Goal: Task Accomplishment & Management: Manage account settings

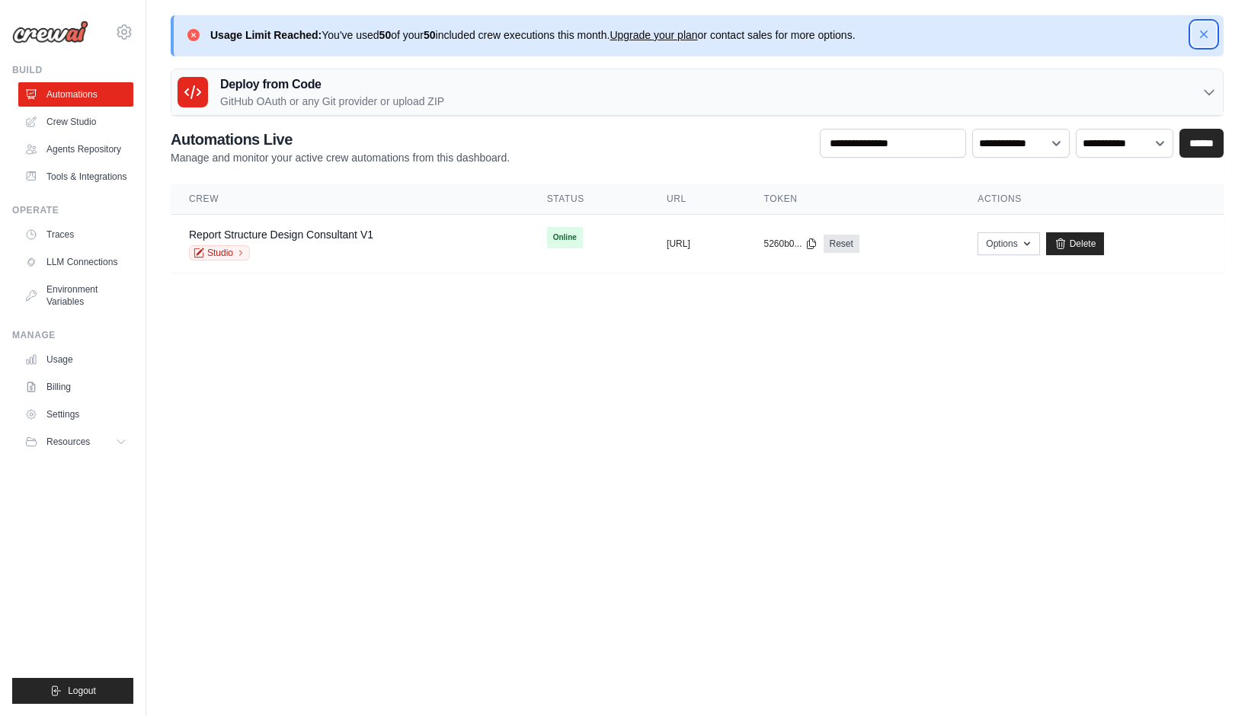
click at [1206, 35] on icon "button" at bounding box center [1204, 34] width 8 height 8
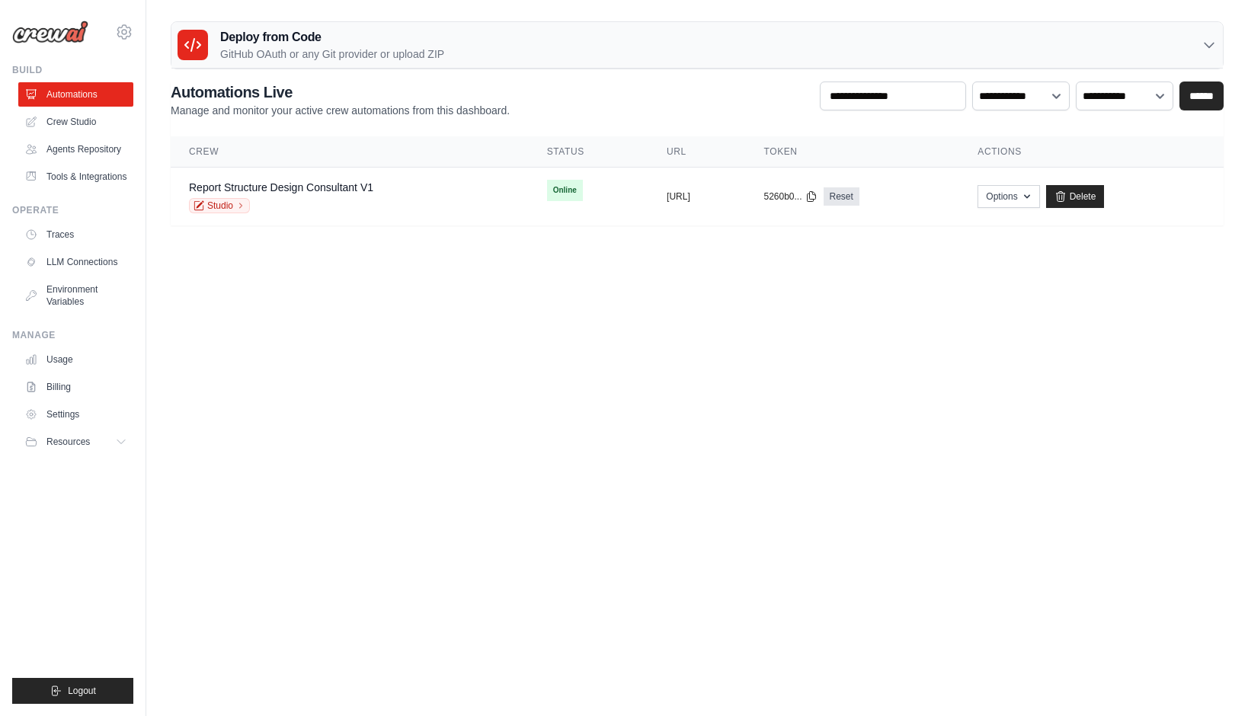
click at [741, 313] on body "[EMAIL_ADDRESS][DOMAIN_NAME] Settings Build Automations" at bounding box center [624, 358] width 1248 height 716
click at [68, 394] on link "Billing" at bounding box center [77, 387] width 115 height 24
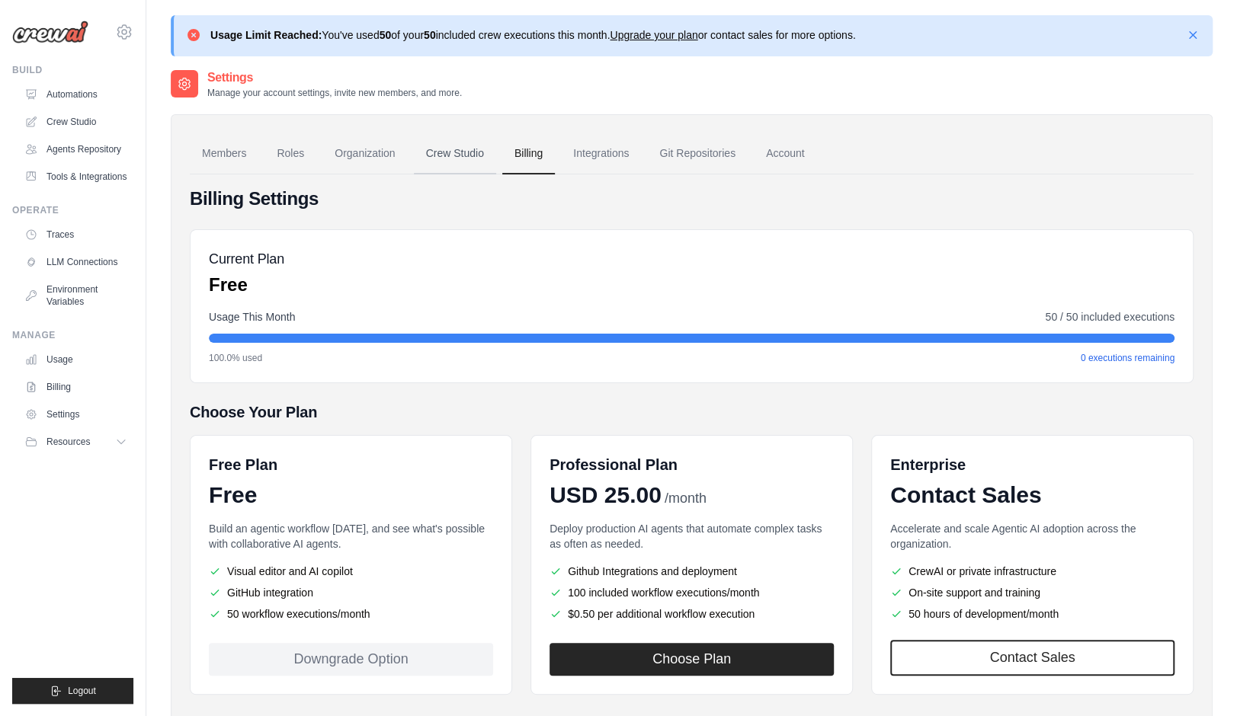
click at [463, 150] on link "Crew Studio" at bounding box center [455, 153] width 82 height 41
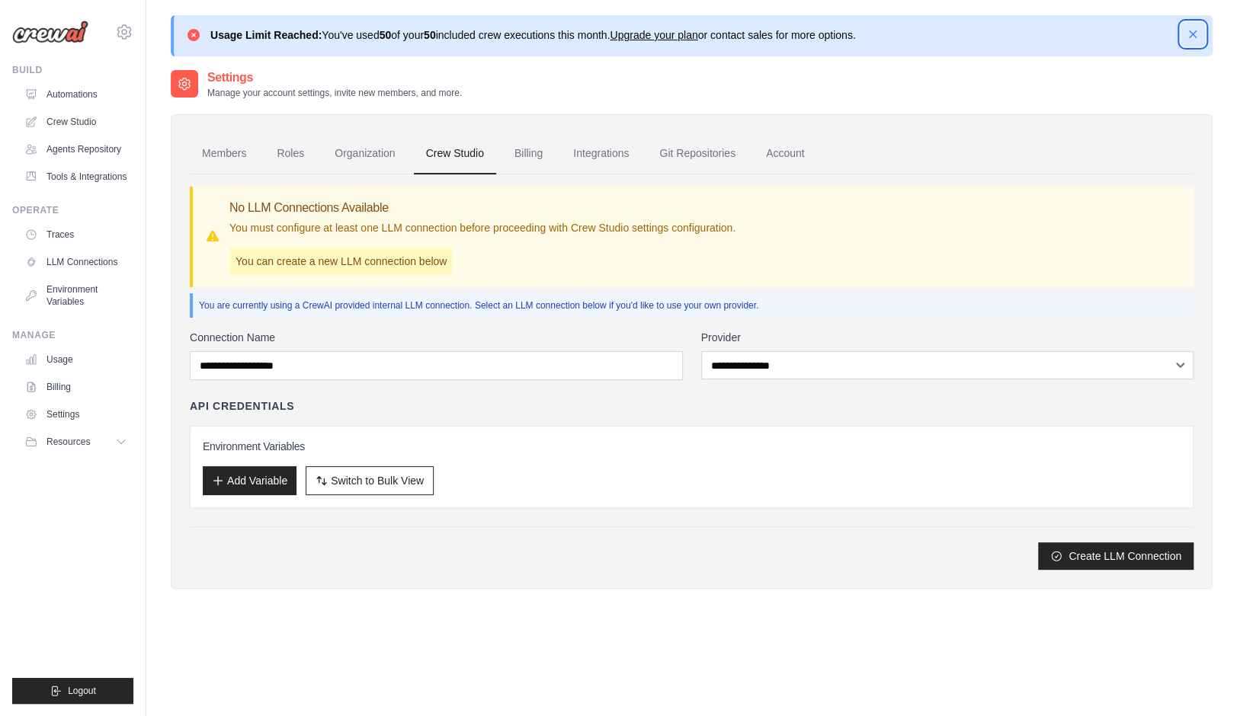
click at [1192, 34] on icon "button" at bounding box center [1193, 34] width 8 height 8
